Goal: Information Seeking & Learning: Understand process/instructions

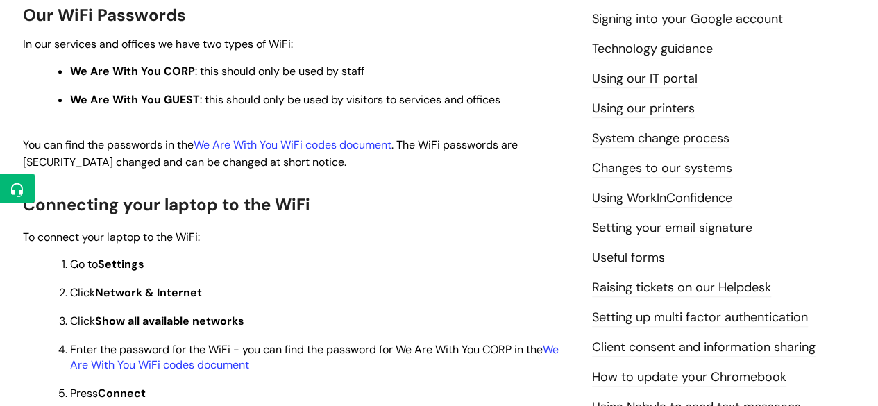
scroll to position [400, 0]
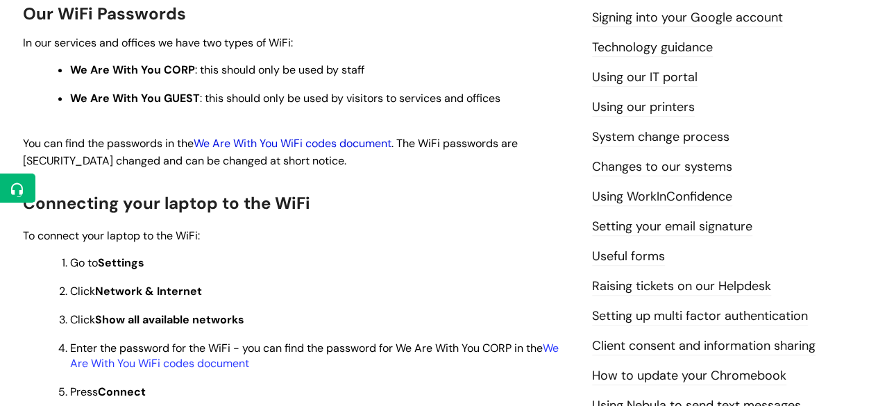
click at [326, 142] on link "We Are With You WiFi codes document" at bounding box center [293, 143] width 198 height 15
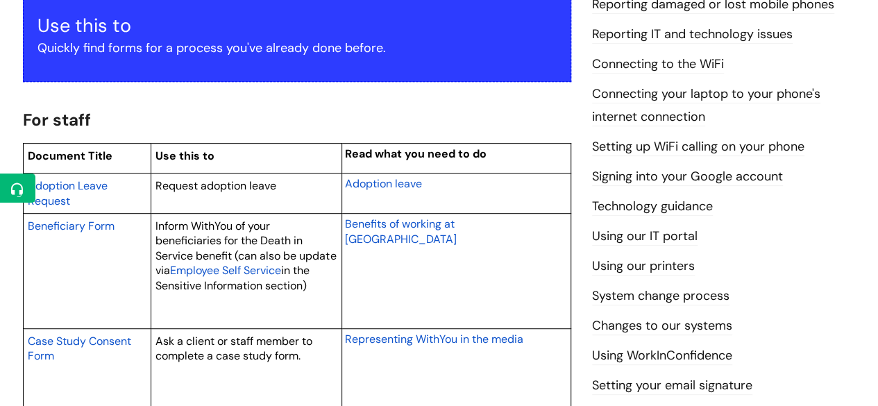
scroll to position [333, 0]
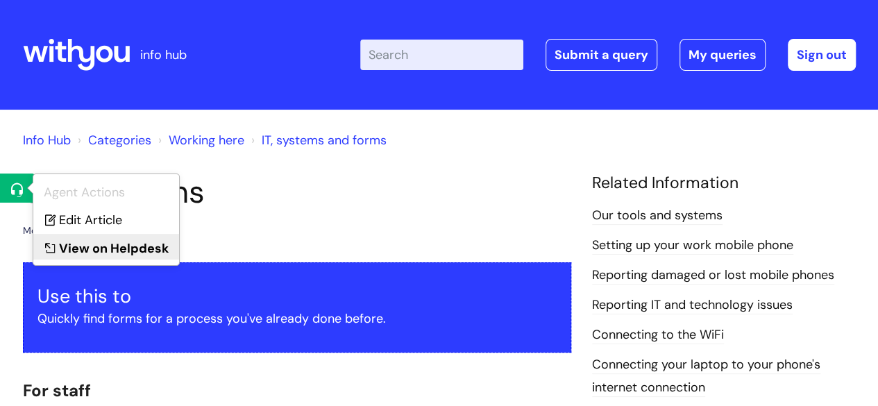
click at [87, 237] on link "View on Helpdesk" at bounding box center [106, 247] width 146 height 26
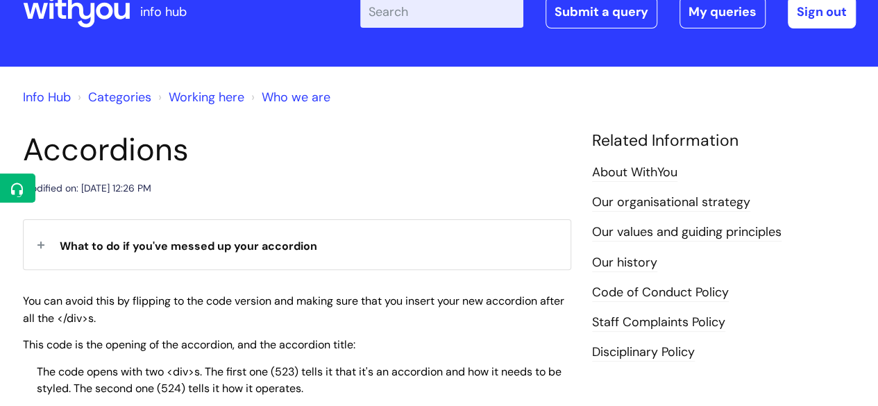
scroll to position [83, 0]
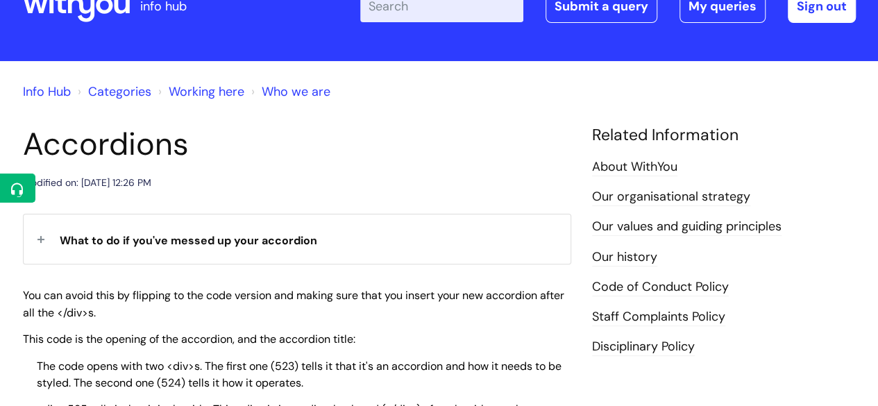
drag, startPoint x: 32, startPoint y: 136, endPoint x: 145, endPoint y: 307, distance: 204.8
click at [176, 239] on span "What to do if you've messed up your accordion" at bounding box center [188, 240] width 257 height 15
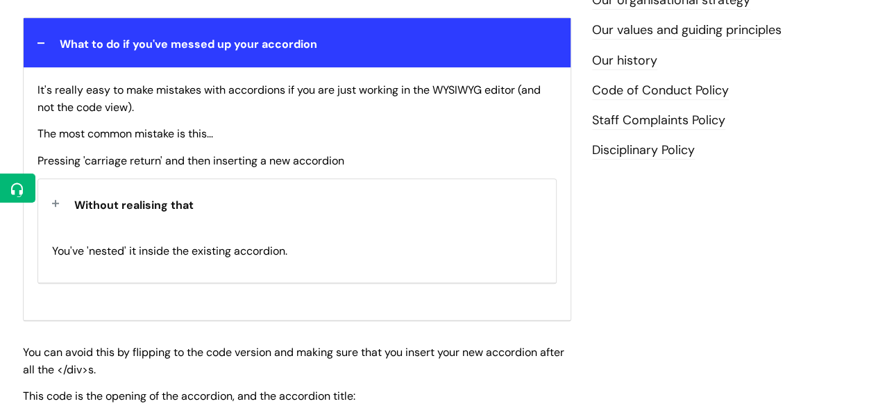
scroll to position [281, 0]
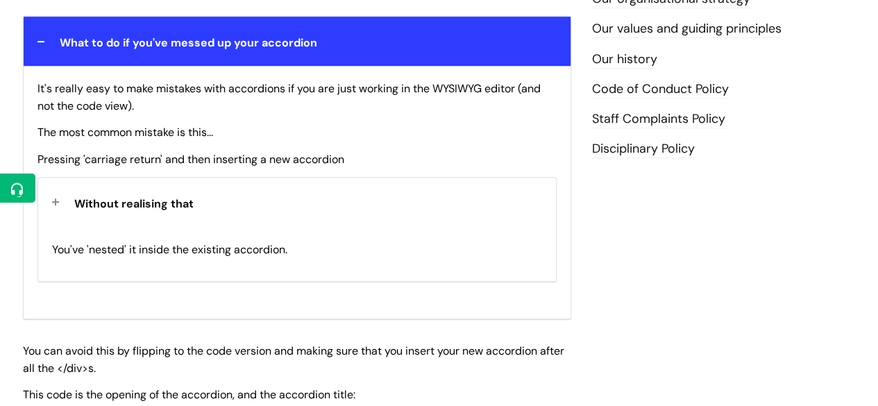
click at [194, 42] on span "What to do if you've messed up your accordion" at bounding box center [188, 42] width 257 height 15
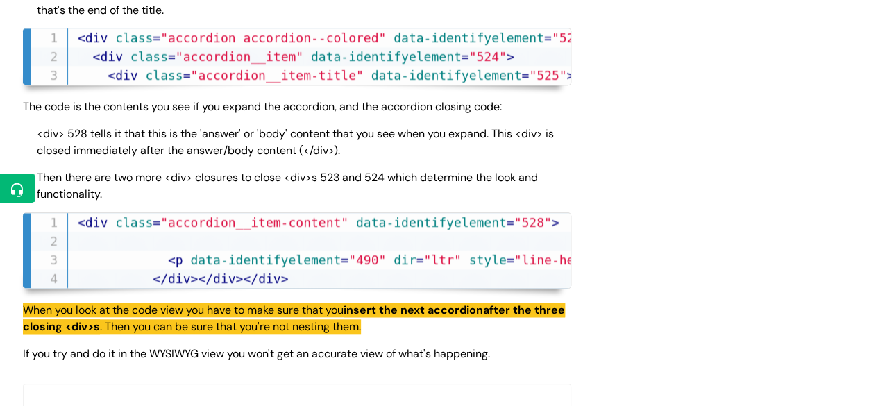
scroll to position [808, 0]
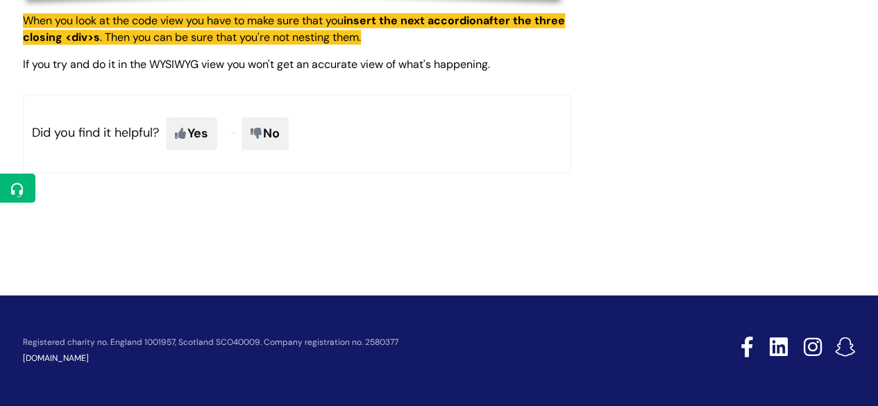
drag, startPoint x: 26, startPoint y: 228, endPoint x: 551, endPoint y: 59, distance: 551.9
copy article "Accordions Modified on: Wed, 20 Aug, 2025 at 12:26 PM What to do if you've mess…"
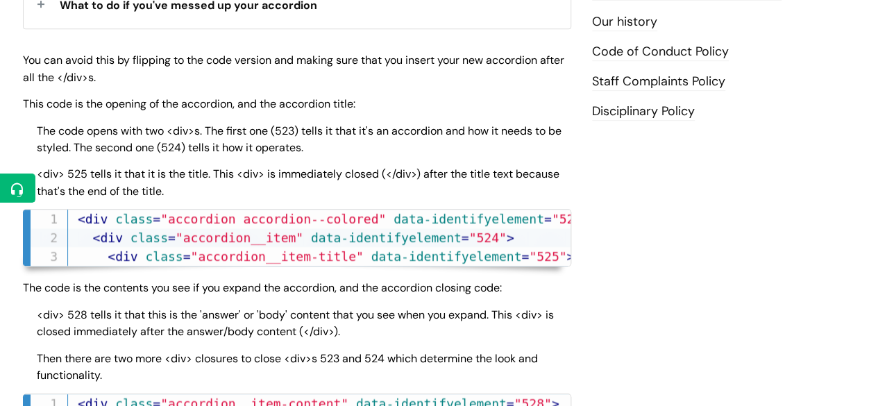
scroll to position [320, 0]
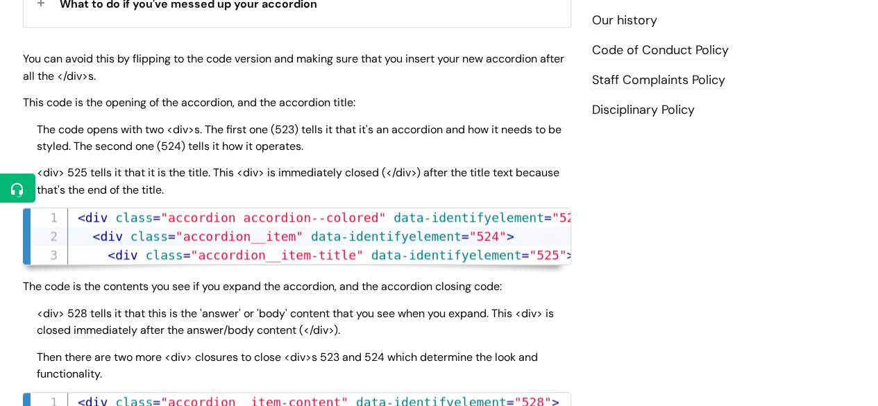
click at [267, 122] on span "The code opens with two <div>s. The first one (523) tells it that it's an accor…" at bounding box center [299, 138] width 525 height 32
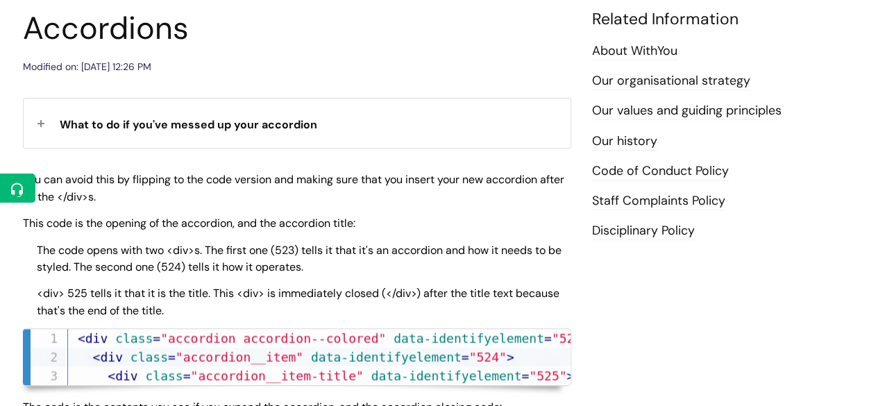
scroll to position [198, 0]
click at [225, 164] on div "What to do if you've messed up your accordion It's really easy to make mistakes…" at bounding box center [297, 381] width 548 height 564
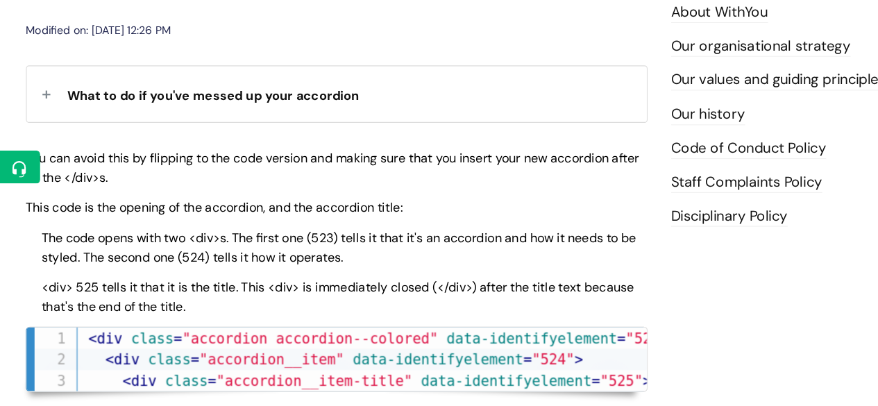
scroll to position [197, 0]
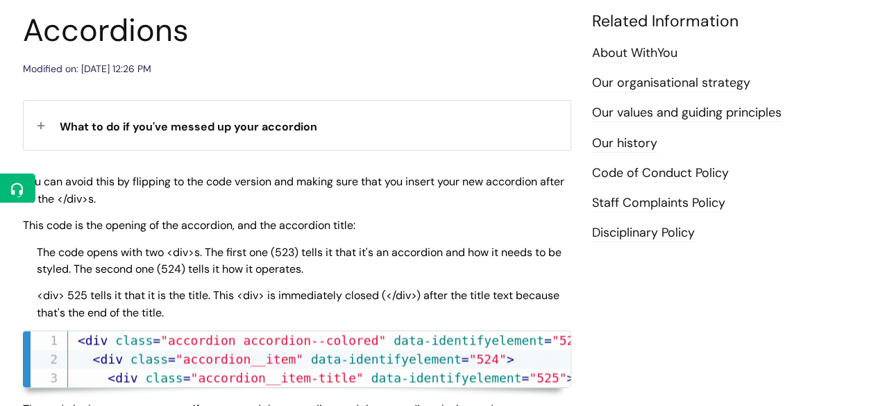
drag, startPoint x: 26, startPoint y: 181, endPoint x: 0, endPoint y: 151, distance: 40.3
click at [0, 151] on div "Info Hub Categories Working here Who we are Accordions Modified on: Wed, 20 Aug…" at bounding box center [439, 373] width 878 height 853
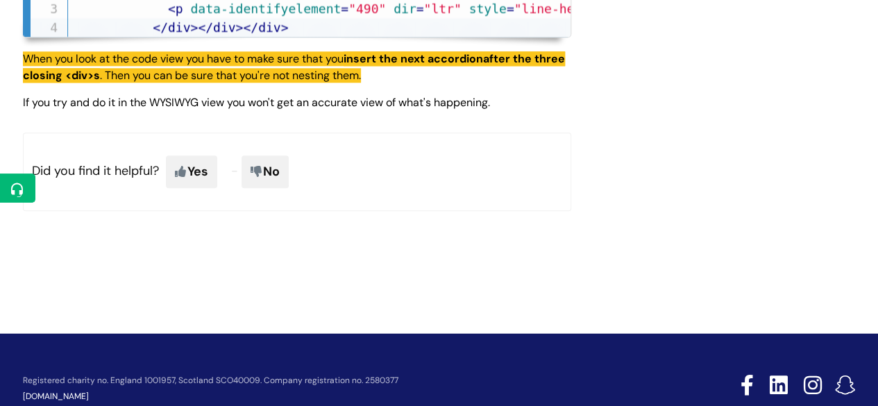
scroll to position [808, 0]
